Goal: Register for event/course

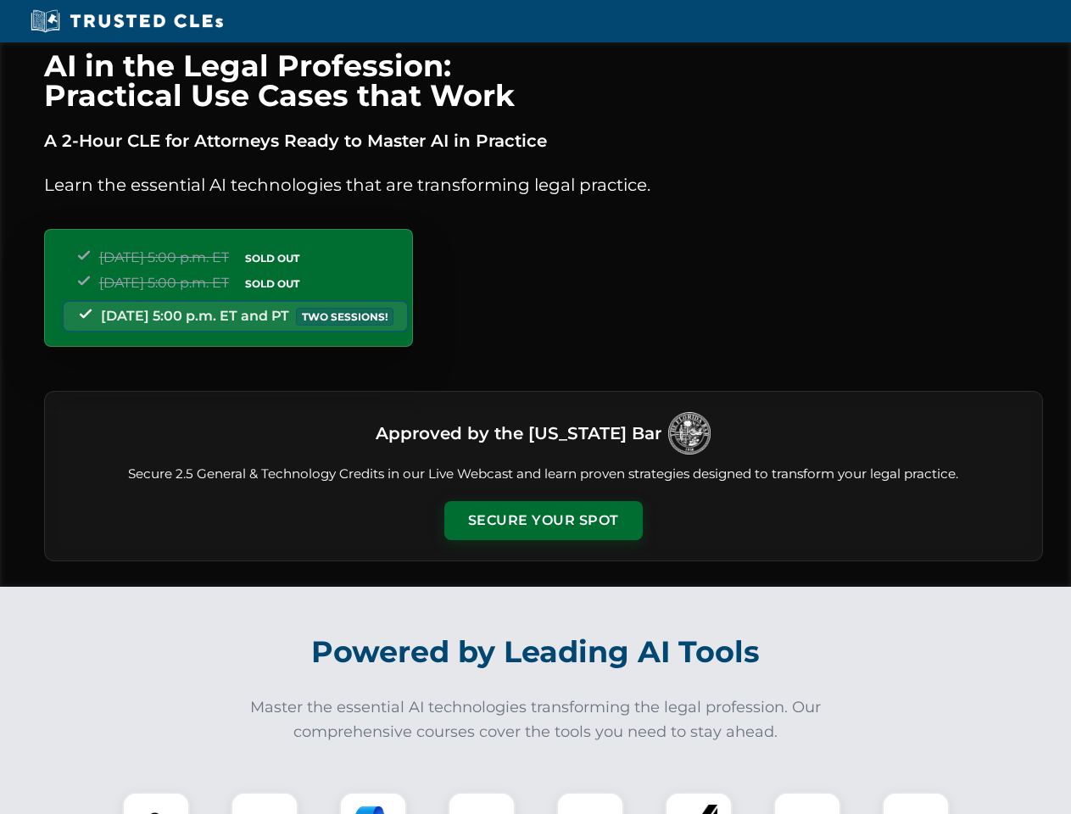
click at [543, 521] on button "Secure Your Spot" at bounding box center [543, 520] width 198 height 39
click at [156, 803] on img at bounding box center [155, 825] width 49 height 49
